Goal: Task Accomplishment & Management: Use online tool/utility

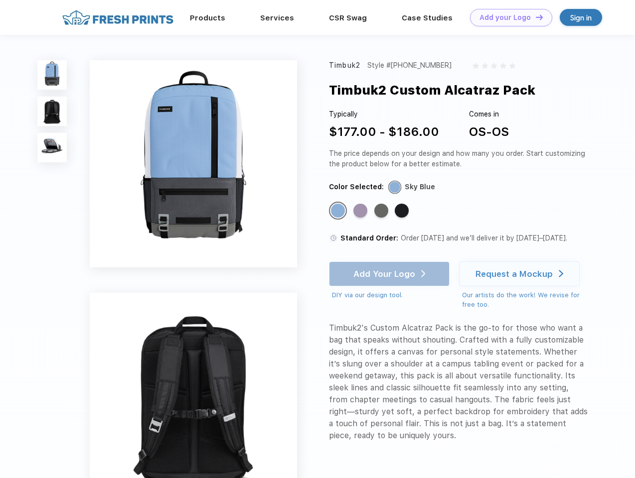
click at [507, 17] on link "Add your Logo Design Tool" at bounding box center [511, 17] width 82 height 17
click at [0, 0] on div "Design Tool" at bounding box center [0, 0] width 0 height 0
click at [535, 17] on link "Add your Logo Design Tool" at bounding box center [511, 17] width 82 height 17
click at [52, 75] on img at bounding box center [51, 74] width 29 height 29
click at [52, 112] on img at bounding box center [51, 111] width 29 height 29
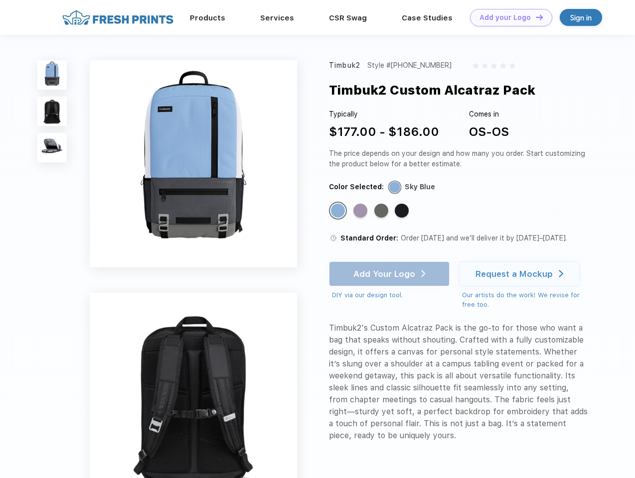
click at [52, 148] on img at bounding box center [51, 147] width 29 height 29
click at [339, 211] on div "Standard Color" at bounding box center [338, 211] width 14 height 14
click at [361, 211] on div "Standard Color" at bounding box center [360, 211] width 14 height 14
click at [382, 211] on div "Standard Color" at bounding box center [381, 211] width 14 height 14
click at [403, 211] on div "Standard Color" at bounding box center [402, 211] width 14 height 14
